Goal: Navigation & Orientation: Find specific page/section

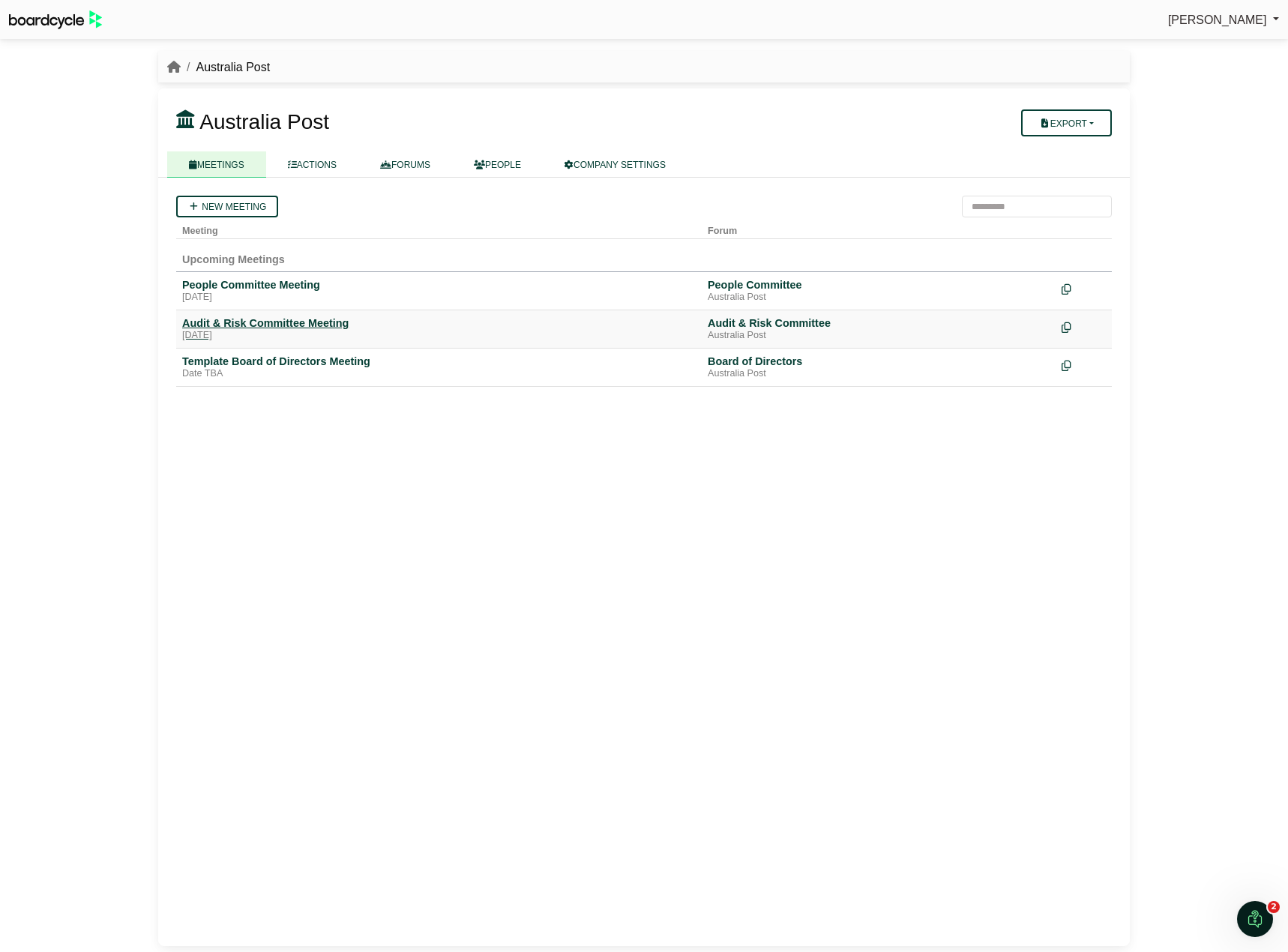
click at [250, 322] on div "Audit & Risk Committee Meeting" at bounding box center [438, 323] width 514 height 14
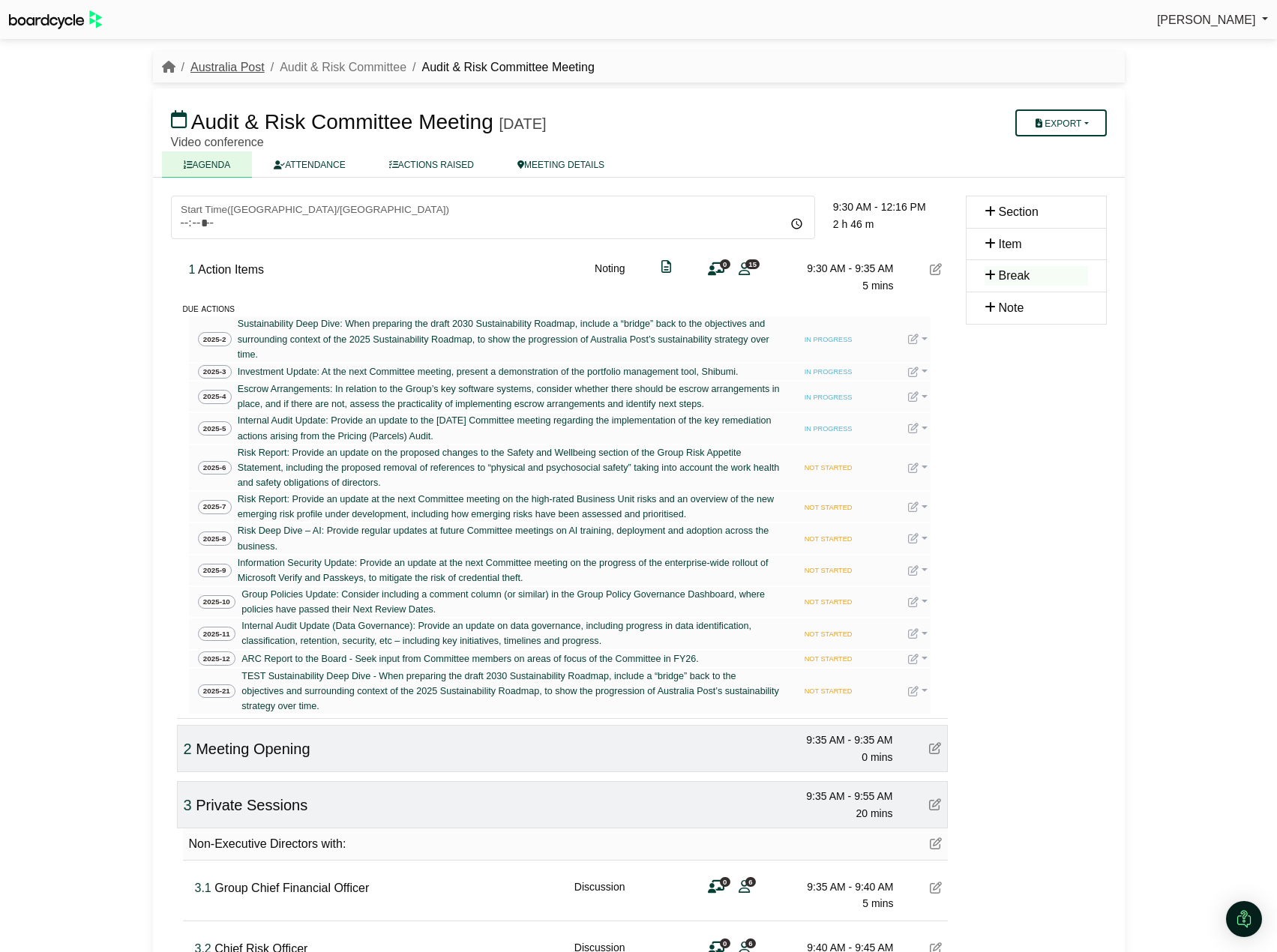
click at [252, 69] on link "Australia Post" at bounding box center [228, 67] width 75 height 13
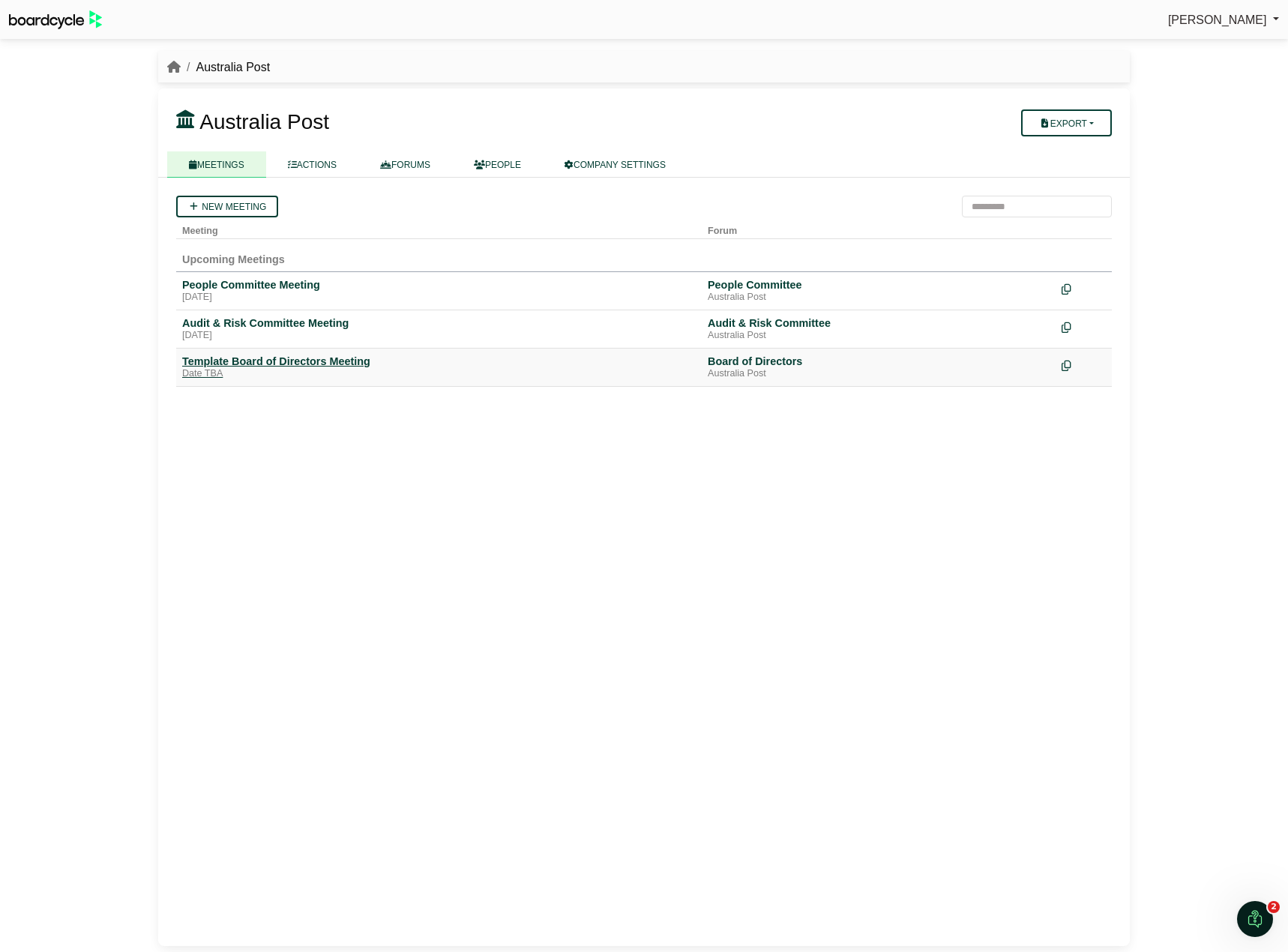
click at [274, 357] on div "Template Board of Directors Meeting" at bounding box center [438, 362] width 514 height 14
click at [326, 561] on div "New meeting Meeting Forum Upcoming Meetings People Committee Meeting [DATE] Peo…" at bounding box center [644, 561] width 972 height 768
click at [310, 600] on div "New meeting Meeting Forum Upcoming Meetings People Committee Meeting [DATE] Peo…" at bounding box center [644, 561] width 972 height 768
